Goal: Navigation & Orientation: Find specific page/section

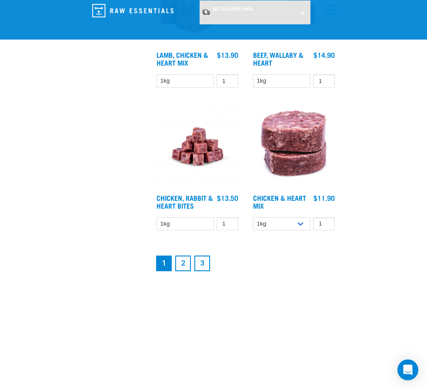
scroll to position [2173, 0]
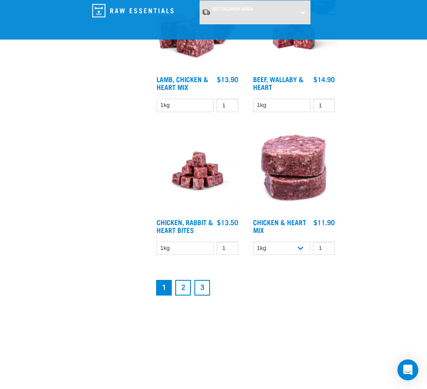
click at [182, 296] on link "2" at bounding box center [183, 288] width 16 height 16
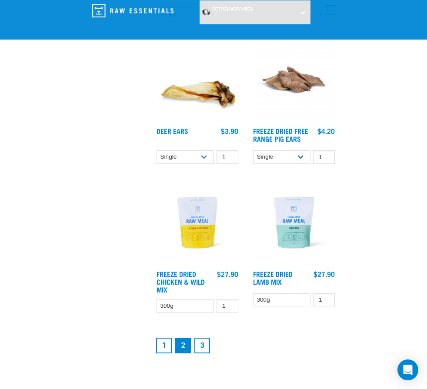
scroll to position [2130, 0]
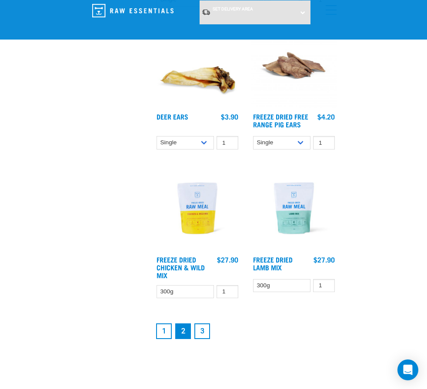
click at [202, 337] on link "3" at bounding box center [202, 331] width 16 height 16
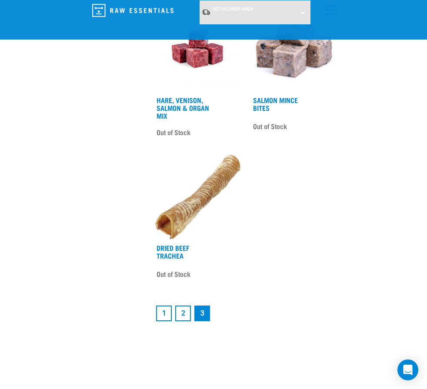
scroll to position [869, 0]
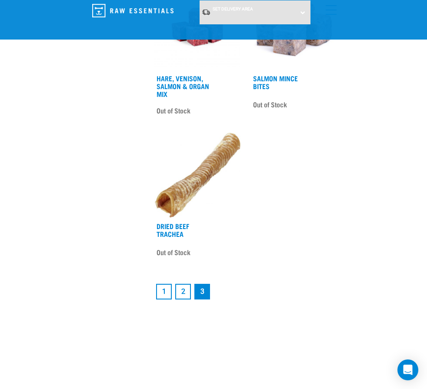
click at [188, 293] on link "2" at bounding box center [183, 292] width 16 height 16
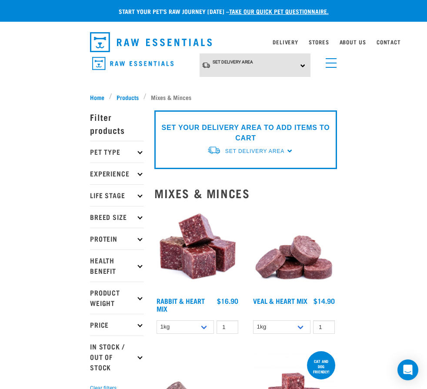
click at [331, 67] on span "menu" at bounding box center [331, 67] width 11 height 1
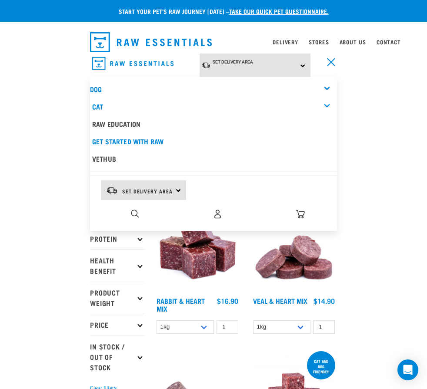
click at [326, 85] on div "Dog" at bounding box center [213, 88] width 247 height 17
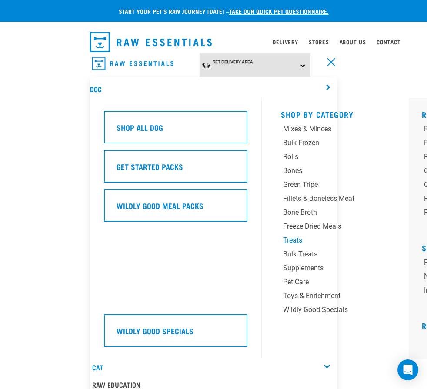
click at [295, 236] on div "Treats" at bounding box center [333, 240] width 100 height 10
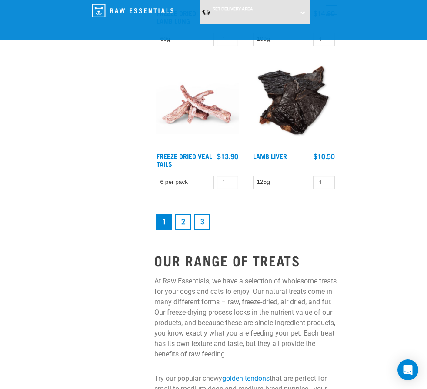
scroll to position [2260, 0]
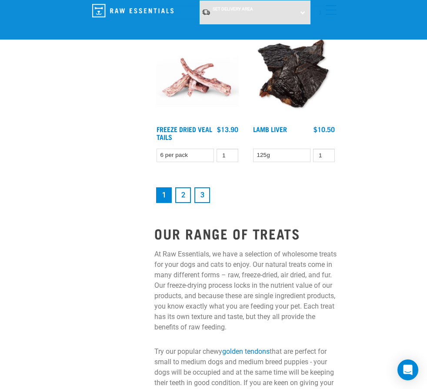
click at [179, 193] on link "2" at bounding box center [183, 195] width 16 height 16
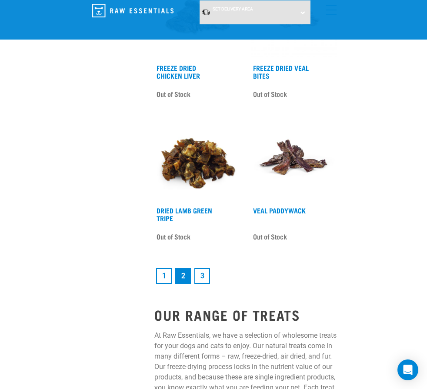
scroll to position [2173, 0]
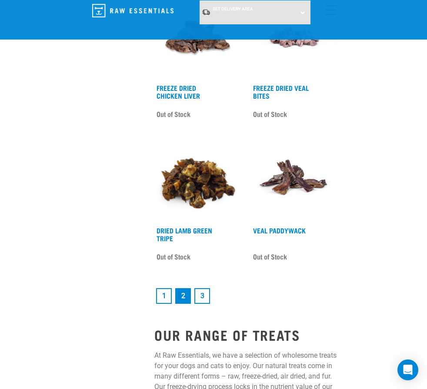
click at [196, 293] on link "3" at bounding box center [202, 296] width 16 height 16
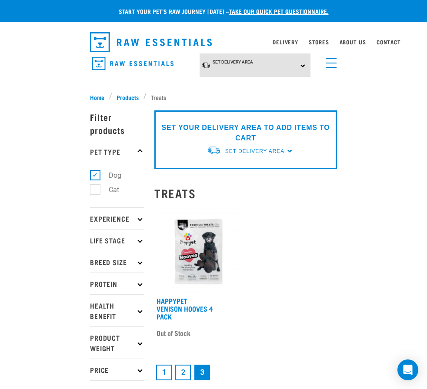
click at [329, 60] on link "menu" at bounding box center [329, 61] width 16 height 16
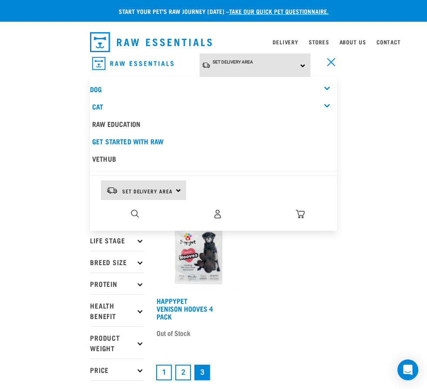
click at [326, 99] on div "Cat" at bounding box center [214, 106] width 245 height 17
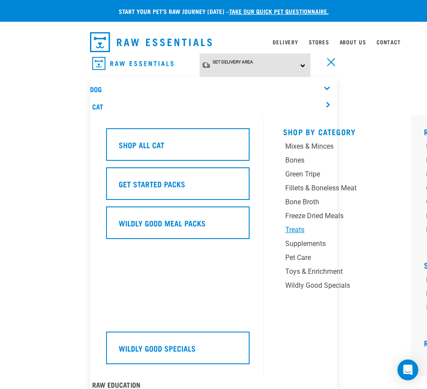
click at [304, 227] on div "Treats" at bounding box center [335, 230] width 100 height 10
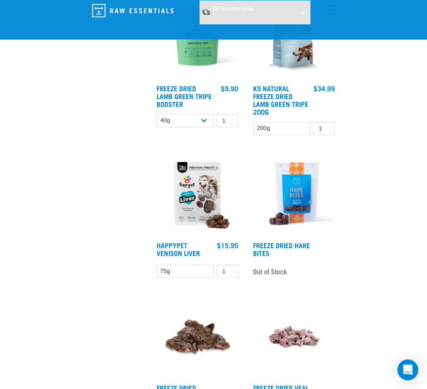
scroll to position [1000, 0]
